Goal: Use online tool/utility: Use online tool/utility

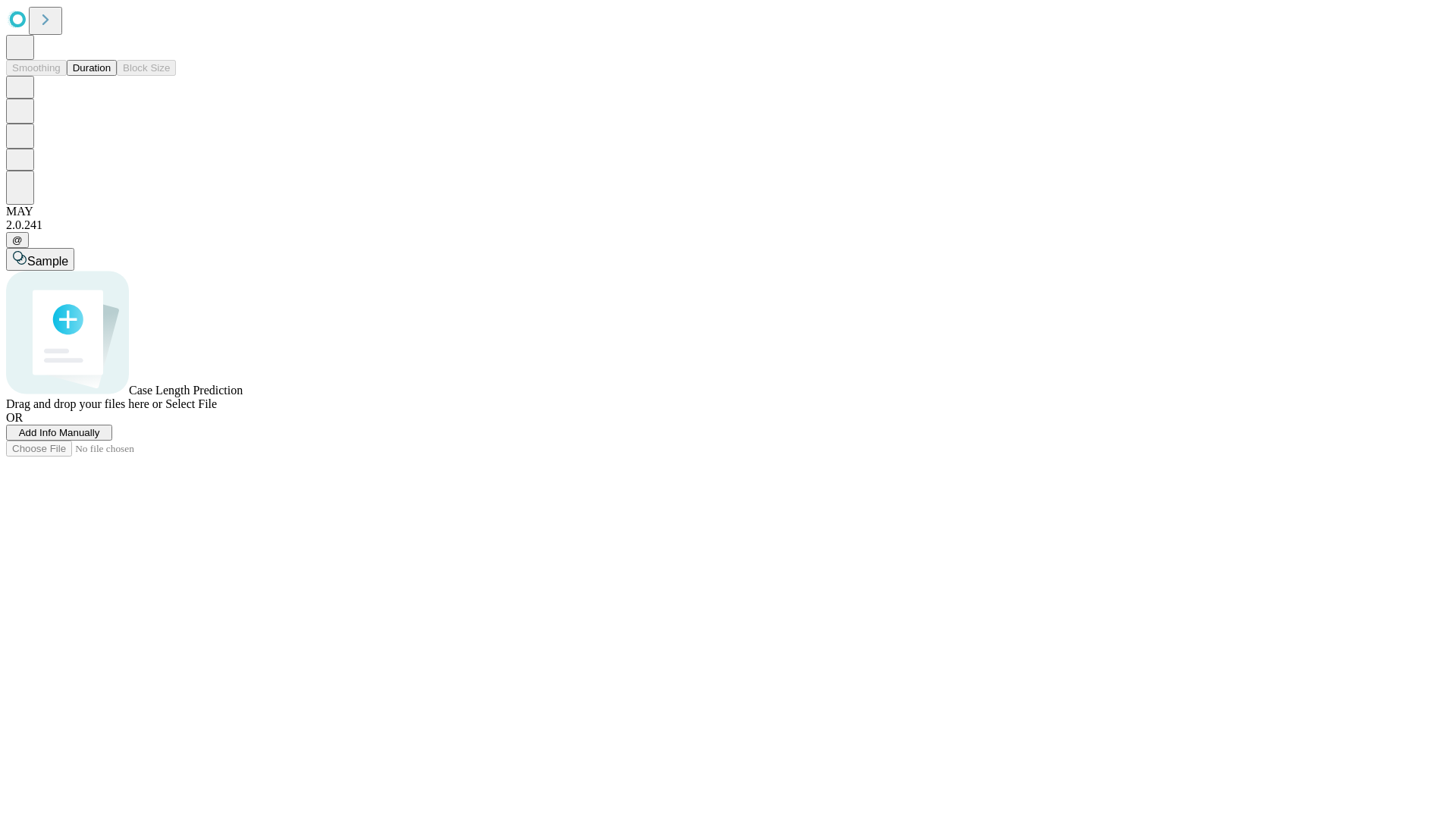
click at [111, 76] on button "Duration" at bounding box center [91, 67] width 50 height 16
click at [217, 410] on span "Select File" at bounding box center [191, 403] width 52 height 13
